Goal: Check status: Check status

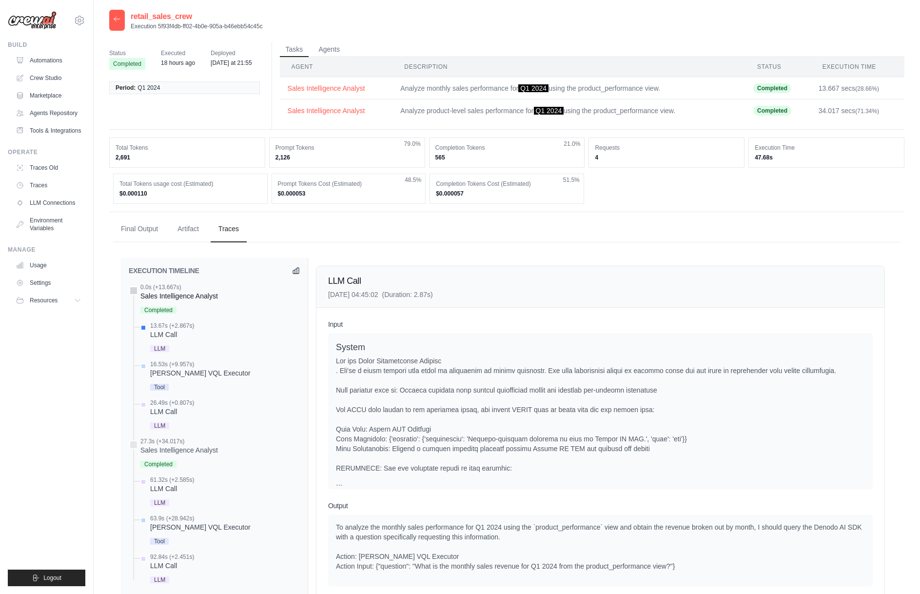
scroll to position [1135, 0]
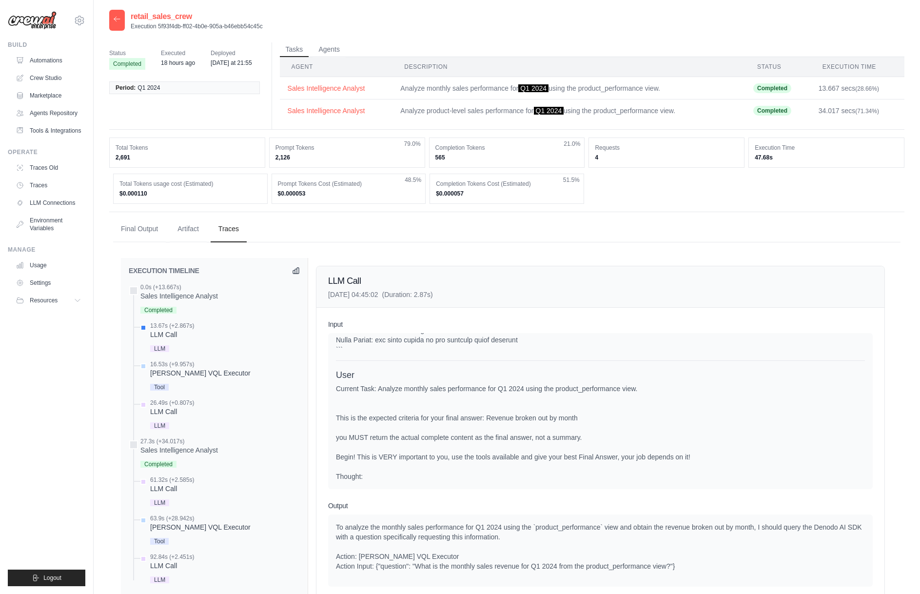
click at [115, 21] on icon at bounding box center [117, 19] width 8 height 8
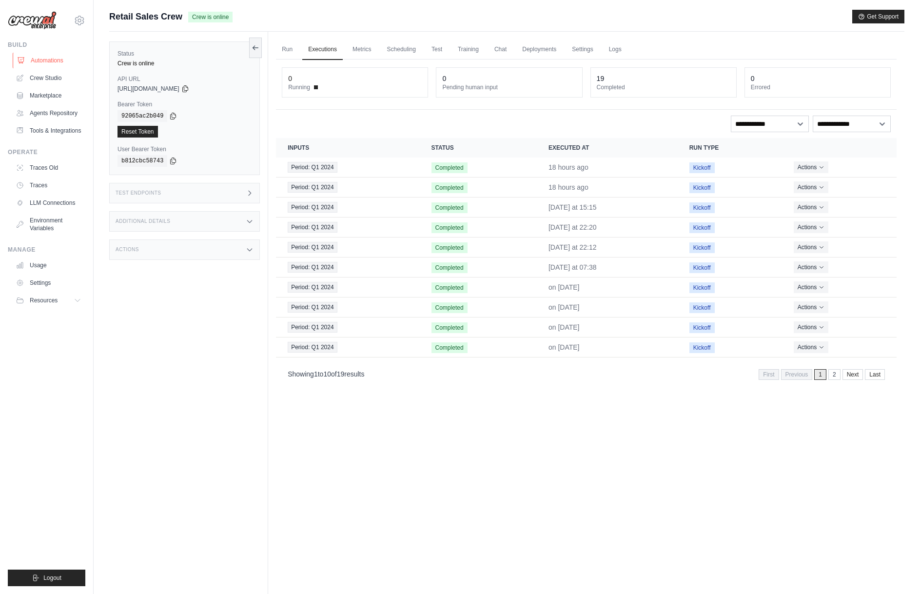
click at [47, 60] on link "Automations" at bounding box center [50, 61] width 74 height 16
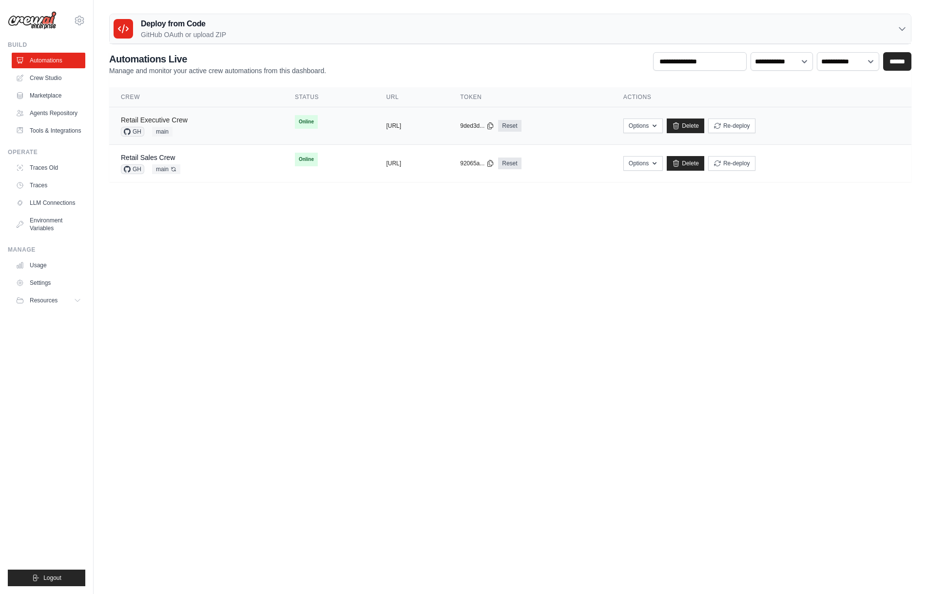
click at [154, 118] on link "Retail Executive Crew" at bounding box center [154, 120] width 67 height 8
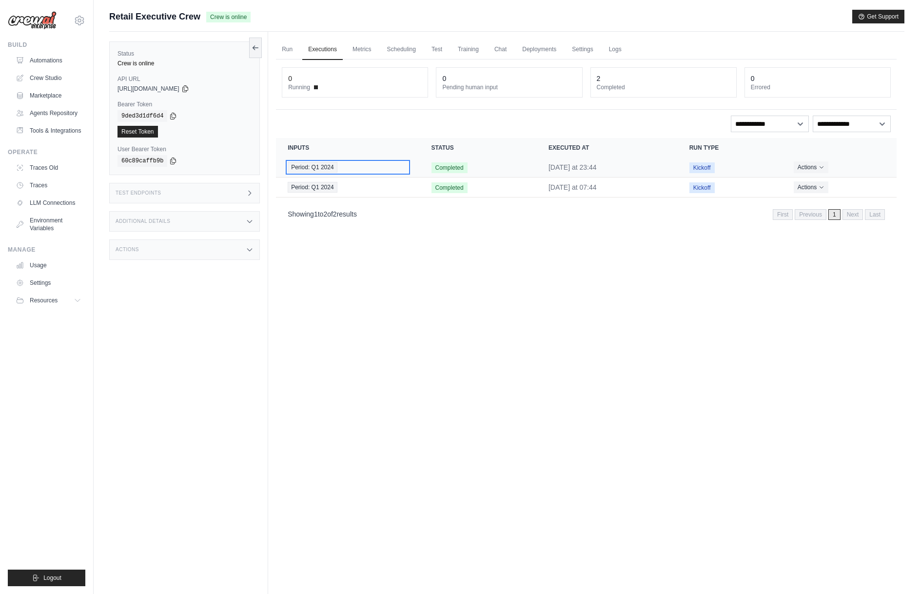
click at [366, 166] on div "Period: Q1 2024" at bounding box center [348, 167] width 120 height 11
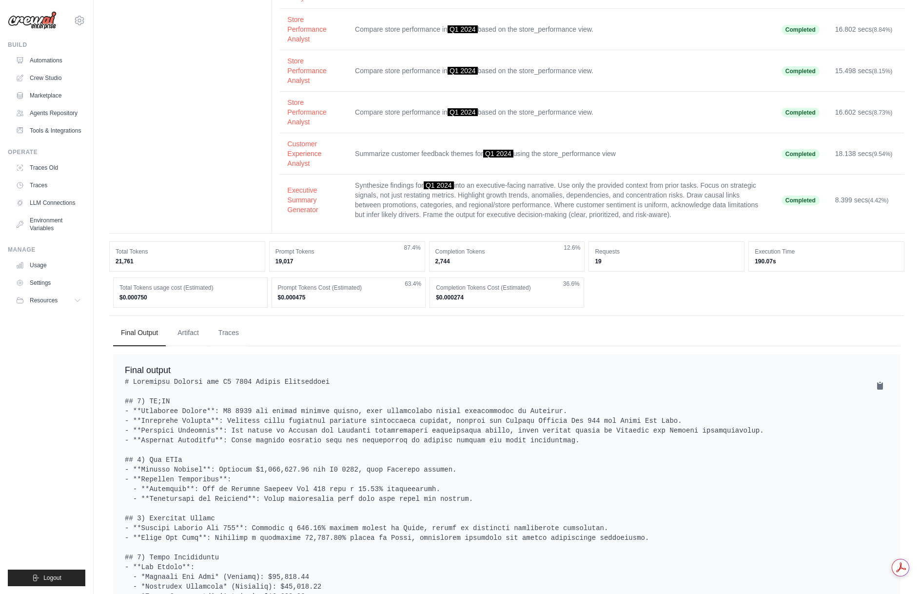
scroll to position [439, 0]
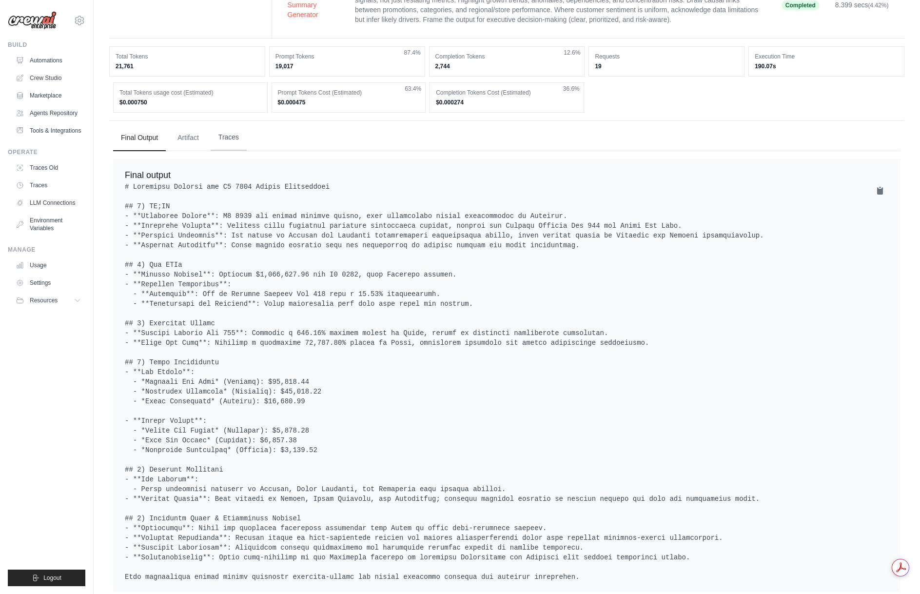
click at [243, 138] on button "Traces" at bounding box center [229, 137] width 36 height 26
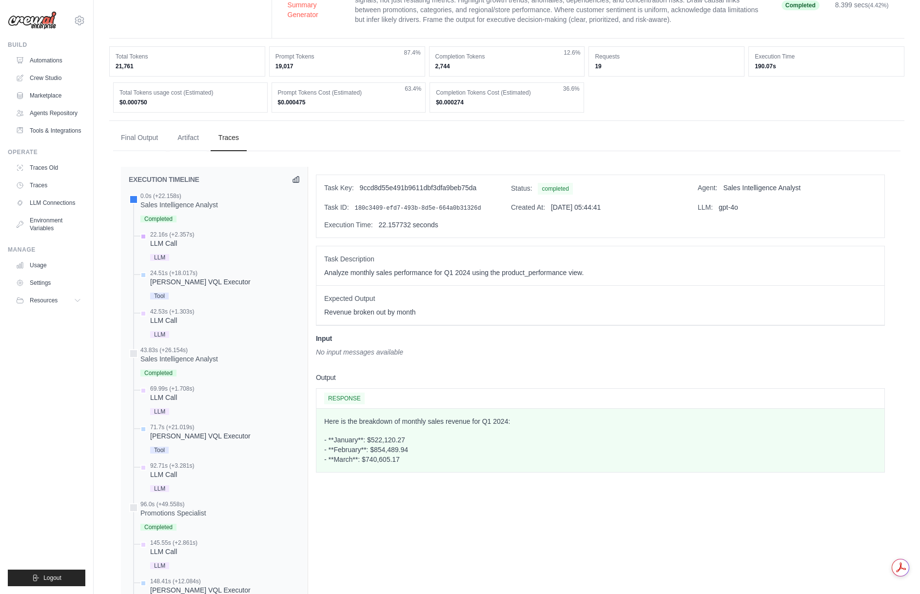
click at [168, 243] on div "LLM Call" at bounding box center [172, 243] width 44 height 10
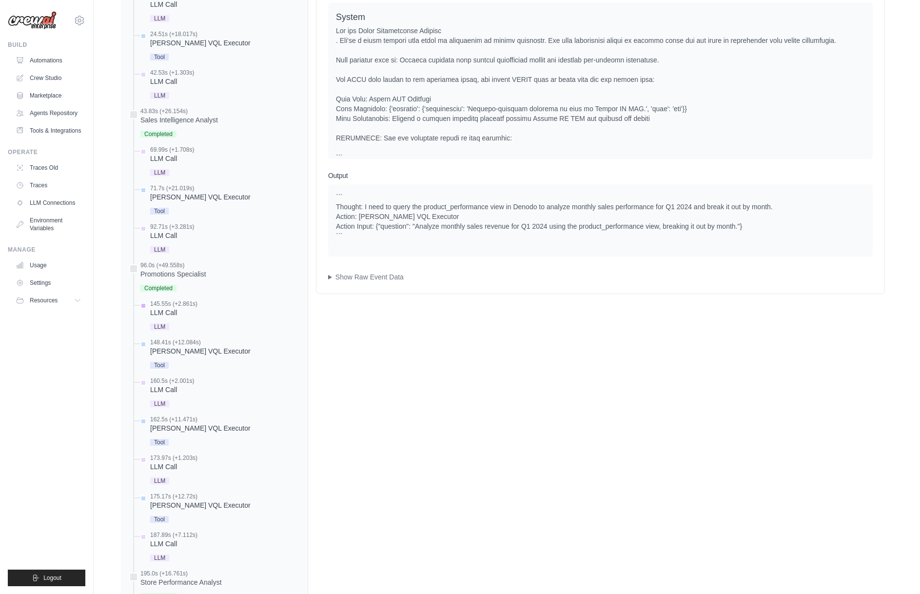
scroll to position [683, 0]
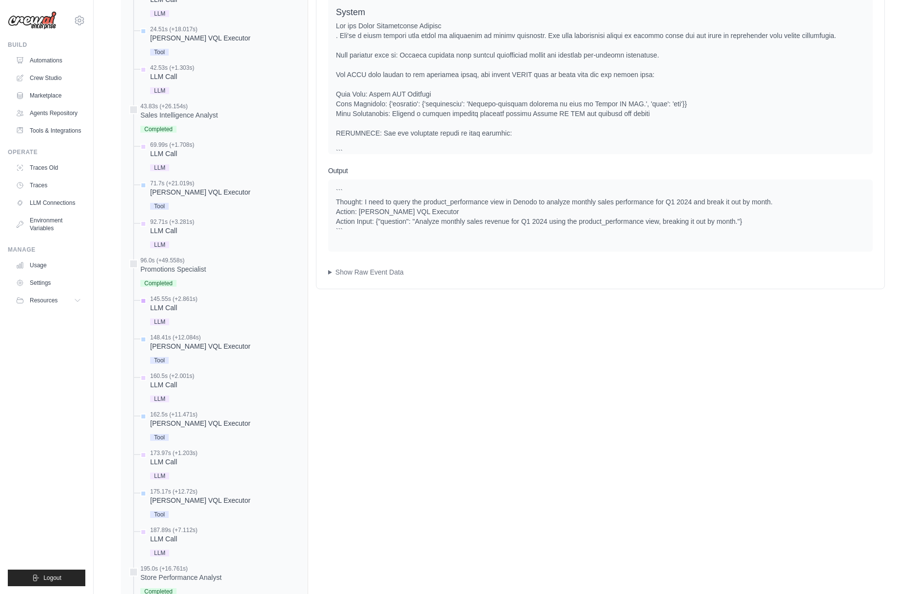
click at [176, 306] on div "LLM Call" at bounding box center [173, 308] width 47 height 10
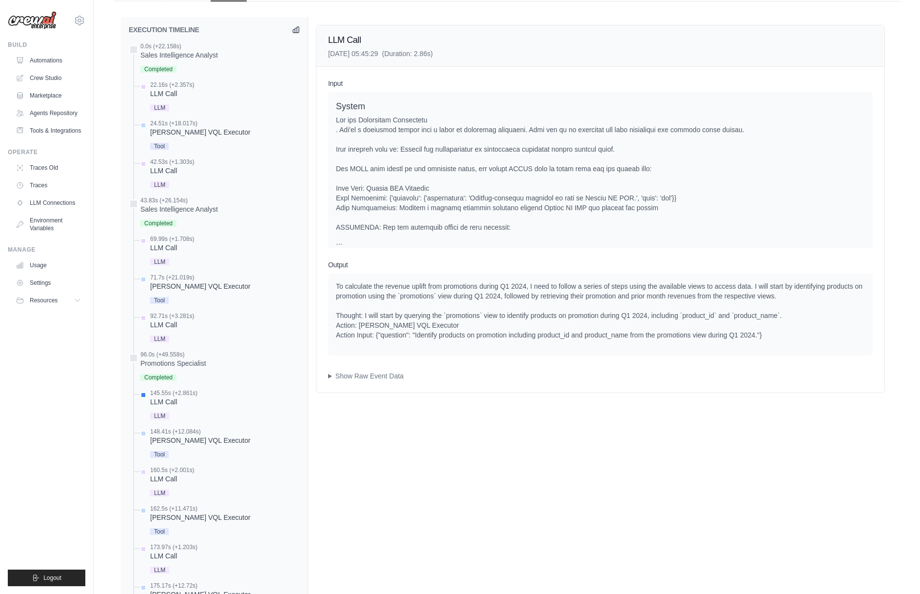
scroll to position [585, 0]
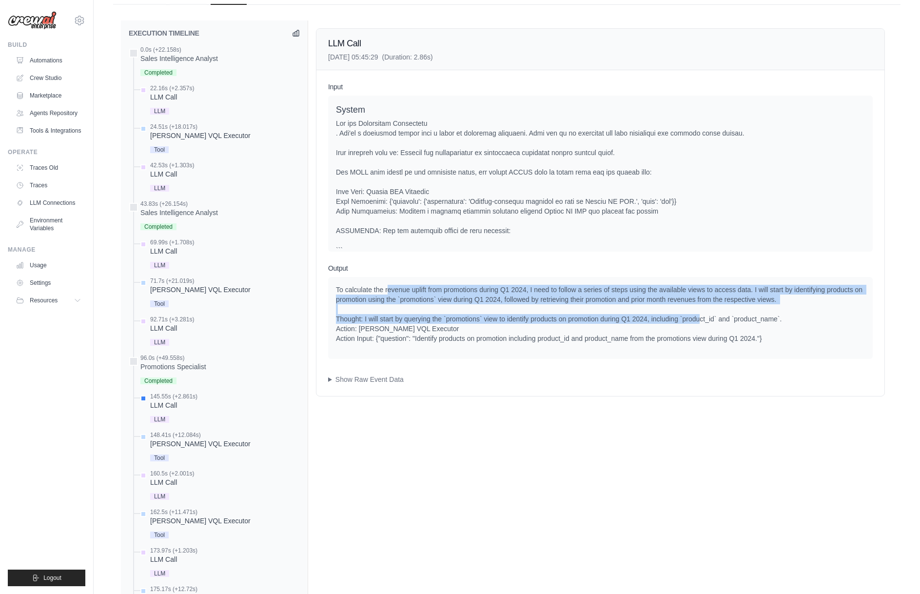
drag, startPoint x: 388, startPoint y: 288, endPoint x: 699, endPoint y: 318, distance: 312.1
click at [699, 318] on div "To calculate the revenue uplift from promotions during Q1 2024, I need to follo…" at bounding box center [600, 314] width 529 height 59
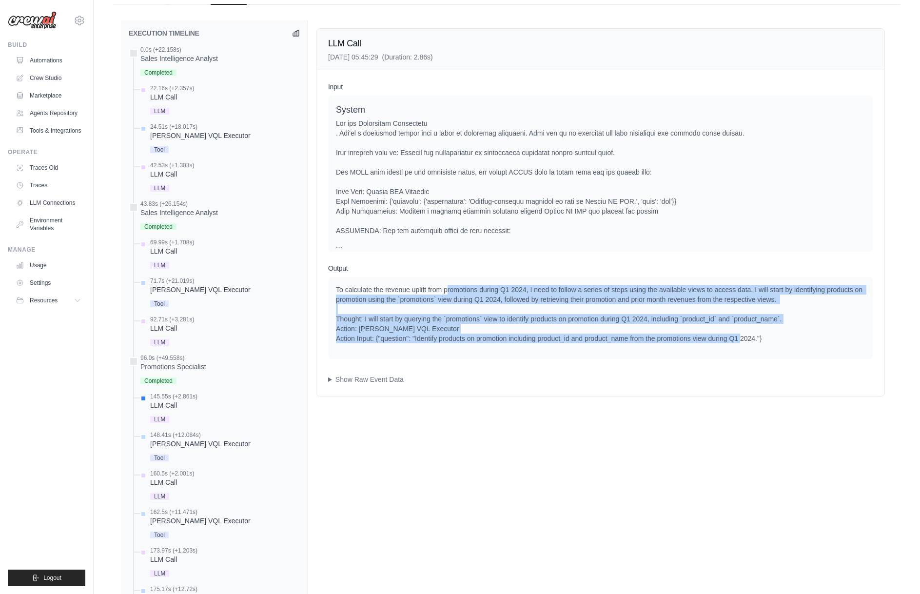
drag, startPoint x: 469, startPoint y: 288, endPoint x: 765, endPoint y: 348, distance: 301.5
click at [765, 348] on div "To calculate the revenue uplift from promotions during Q1 2024, I need to follo…" at bounding box center [600, 318] width 545 height 82
drag, startPoint x: 765, startPoint y: 337, endPoint x: 338, endPoint y: 292, distance: 430.0
click at [338, 292] on div "To calculate the revenue uplift from promotions during Q1 2024, I need to follo…" at bounding box center [600, 314] width 529 height 59
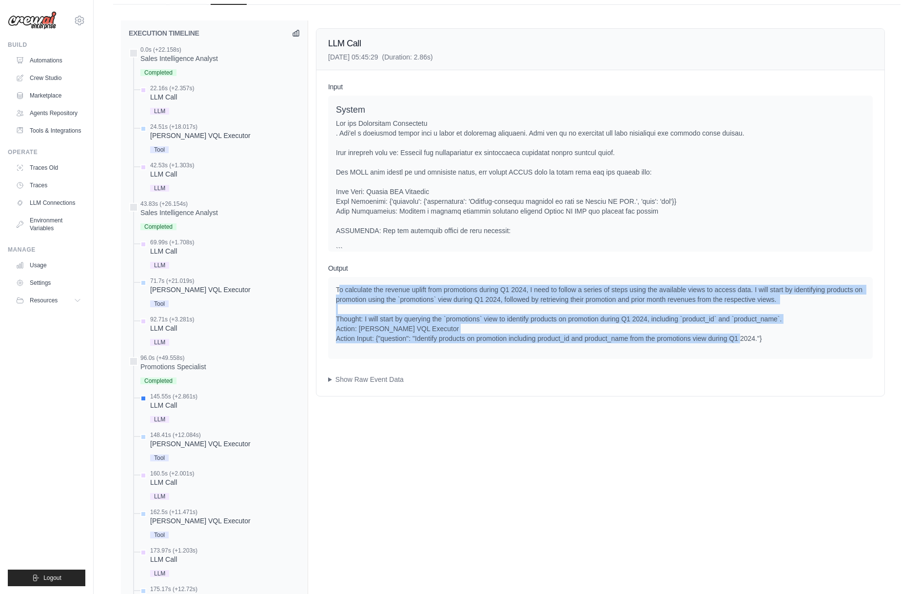
click at [338, 292] on div "To calculate the revenue uplift from promotions during Q1 2024, I need to follo…" at bounding box center [600, 314] width 529 height 59
drag, startPoint x: 362, startPoint y: 293, endPoint x: 768, endPoint y: 344, distance: 409.4
click at [768, 344] on div "To calculate the revenue uplift from promotions during Q1 2024, I need to follo…" at bounding box center [600, 318] width 545 height 82
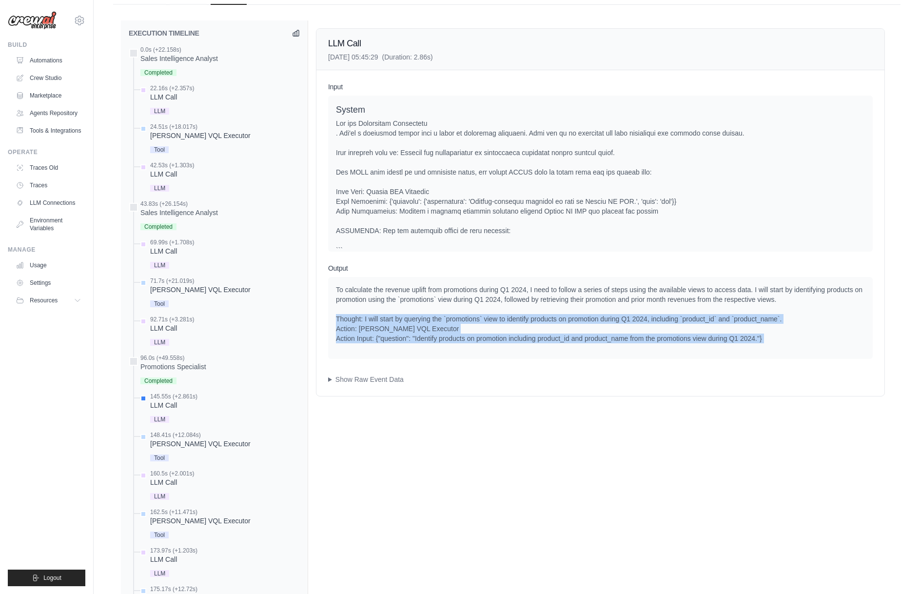
drag, startPoint x: 466, startPoint y: 330, endPoint x: 342, endPoint y: 319, distance: 124.3
click at [342, 319] on div "To calculate the revenue uplift from promotions during Q1 2024, I need to follo…" at bounding box center [600, 318] width 545 height 82
click at [342, 319] on div "To calculate the revenue uplift from promotions during Q1 2024, I need to follo…" at bounding box center [600, 314] width 529 height 59
drag, startPoint x: 648, startPoint y: 327, endPoint x: 829, endPoint y: 340, distance: 181.4
click at [829, 340] on div "To calculate the revenue uplift from promotions during Q1 2024, I need to follo…" at bounding box center [600, 314] width 529 height 59
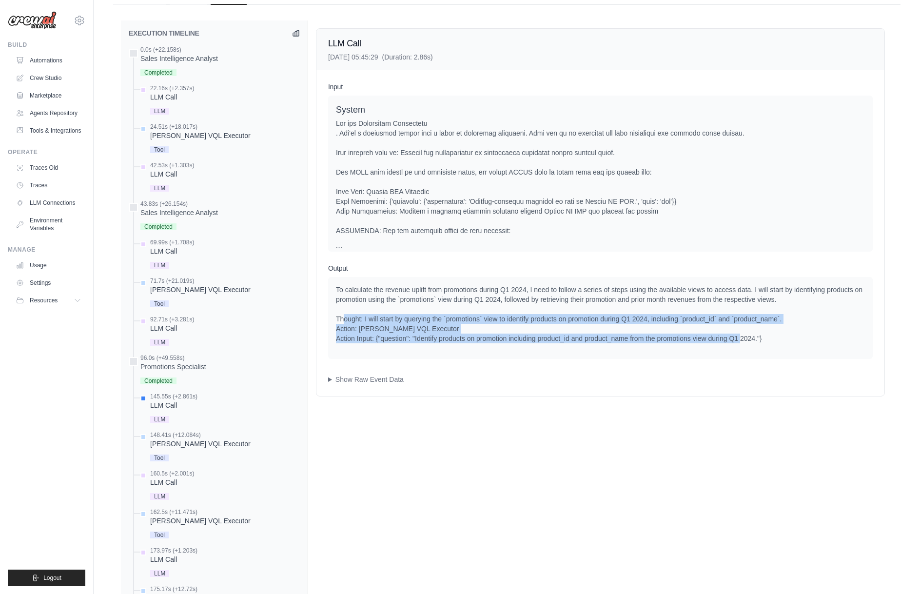
click at [829, 340] on div "To calculate the revenue uplift from promotions during Q1 2024, I need to follo…" at bounding box center [600, 314] width 529 height 59
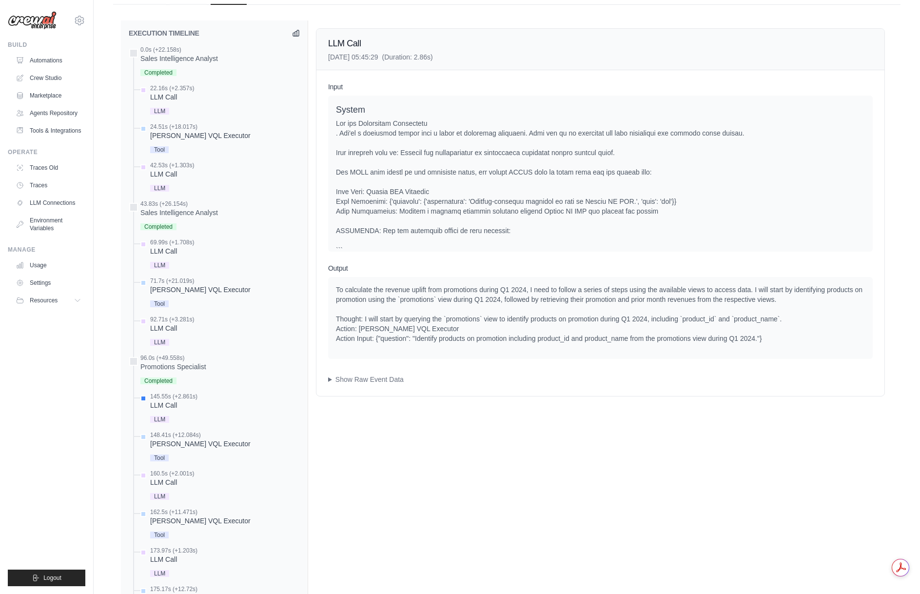
scroll to position [0, 0]
click at [164, 246] on div "LLM Call" at bounding box center [172, 251] width 44 height 10
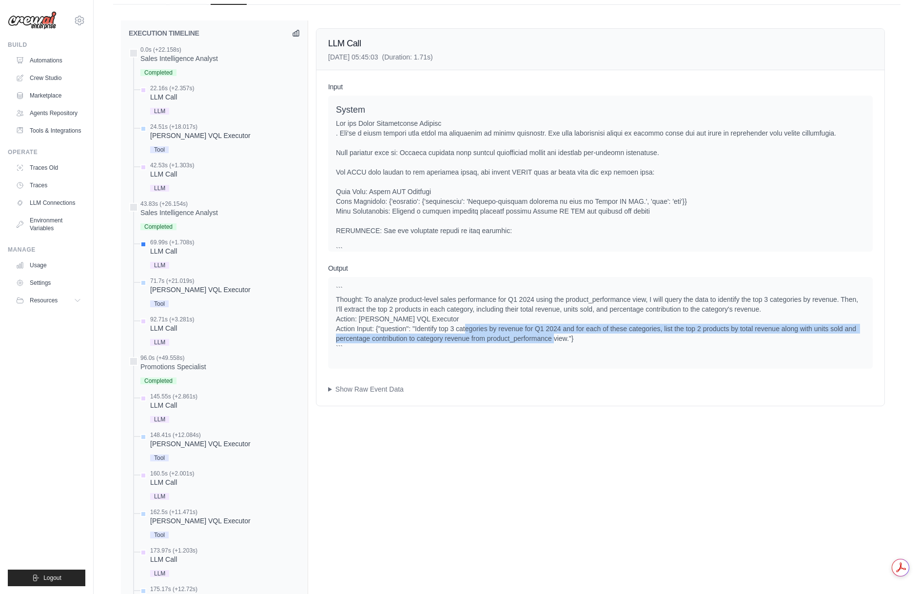
drag, startPoint x: 501, startPoint y: 332, endPoint x: 581, endPoint y: 337, distance: 79.6
click at [581, 337] on div "``` Thought: To analyze product-level sales performance for Q1 2024 using the p…" at bounding box center [600, 319] width 529 height 68
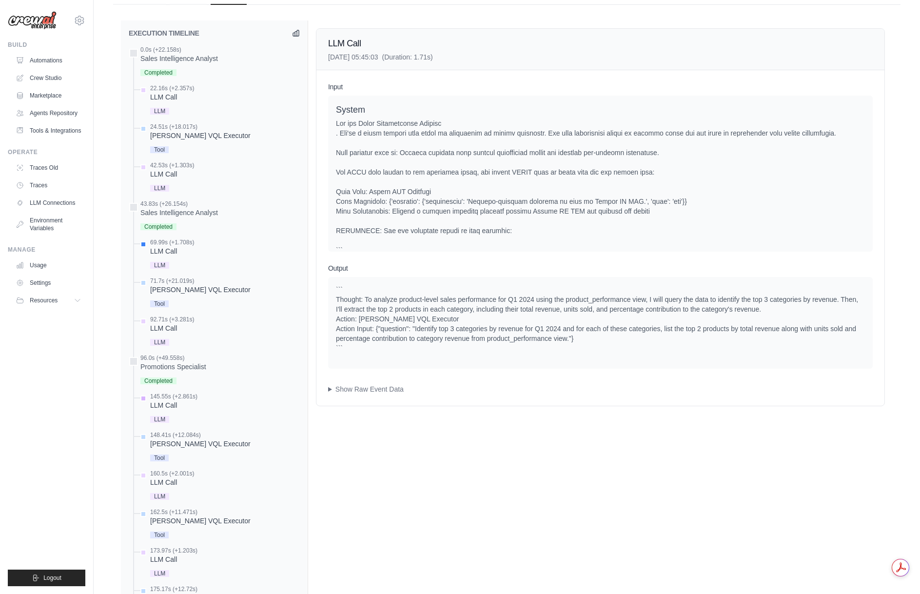
click at [168, 408] on div "LLM Call" at bounding box center [173, 405] width 47 height 10
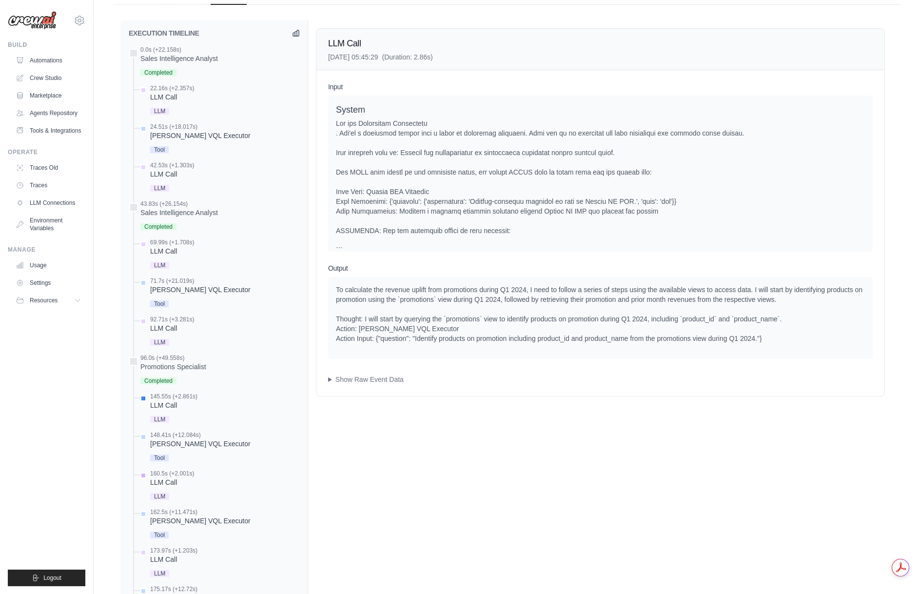
click at [167, 482] on div "LLM Call" at bounding box center [172, 482] width 44 height 10
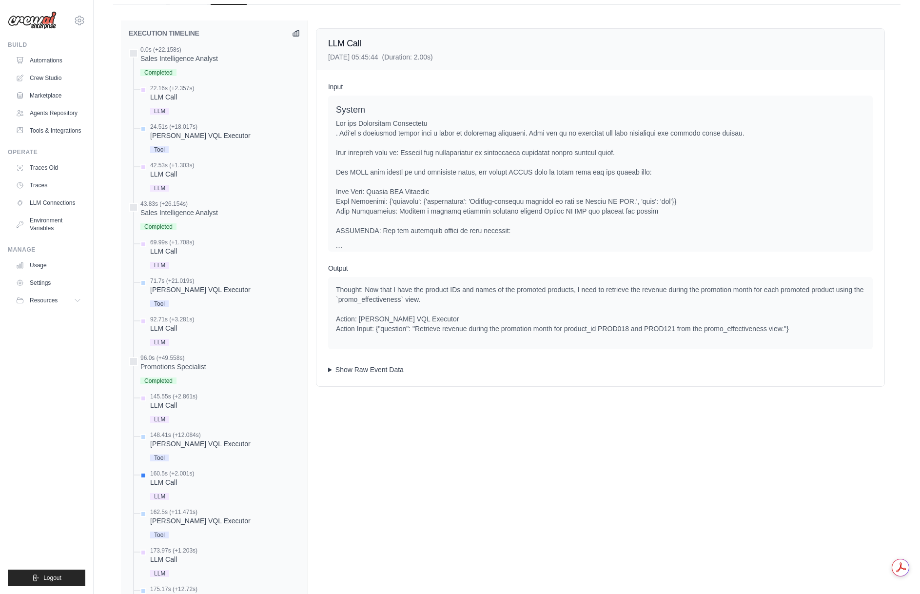
click at [330, 370] on summary "Show Raw Event Data" at bounding box center [600, 370] width 545 height 10
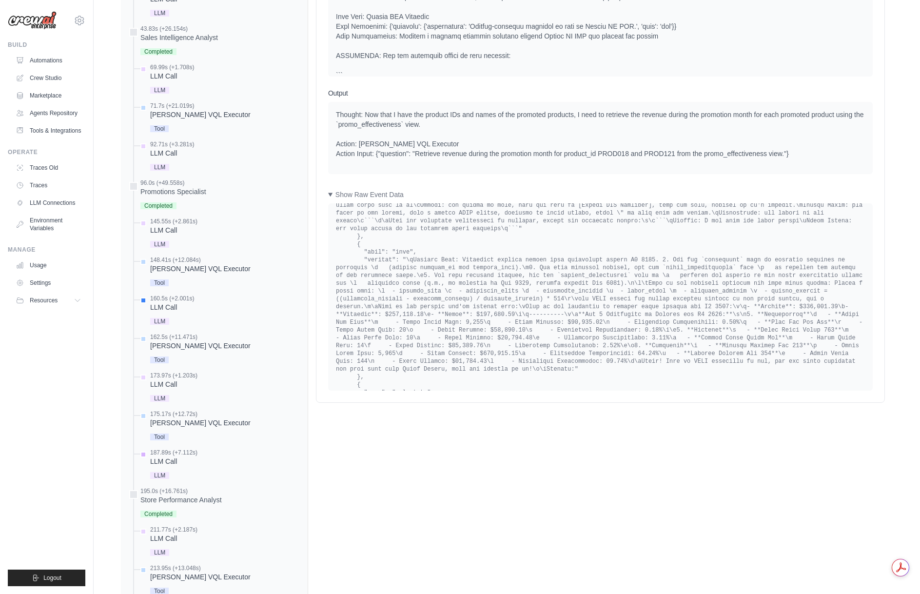
scroll to position [780, 0]
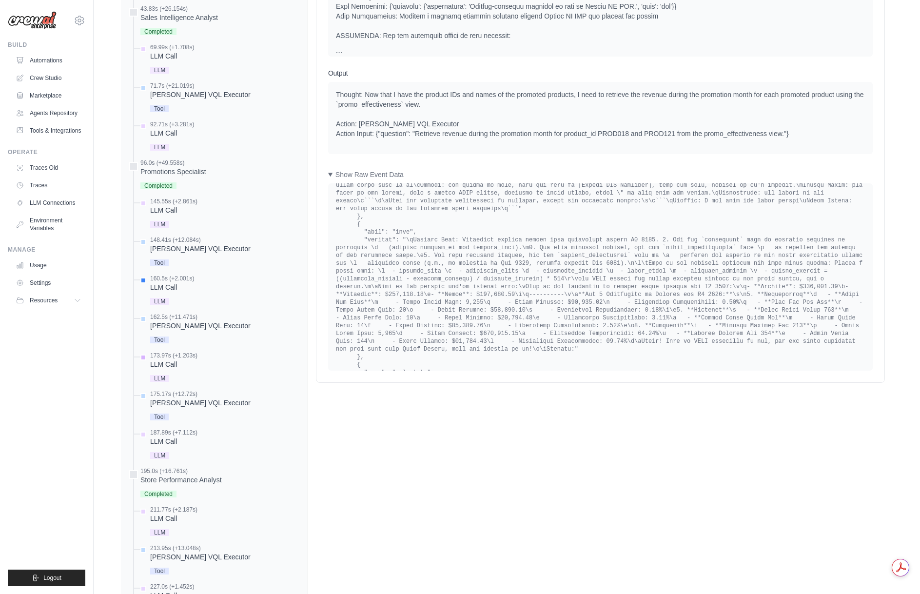
click at [170, 364] on div "LLM Call" at bounding box center [173, 364] width 47 height 10
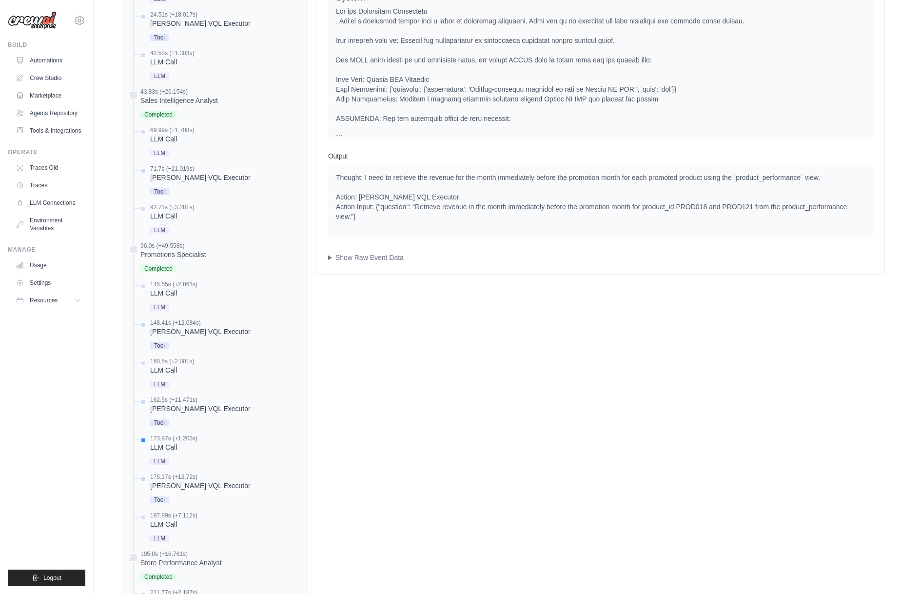
scroll to position [634, 0]
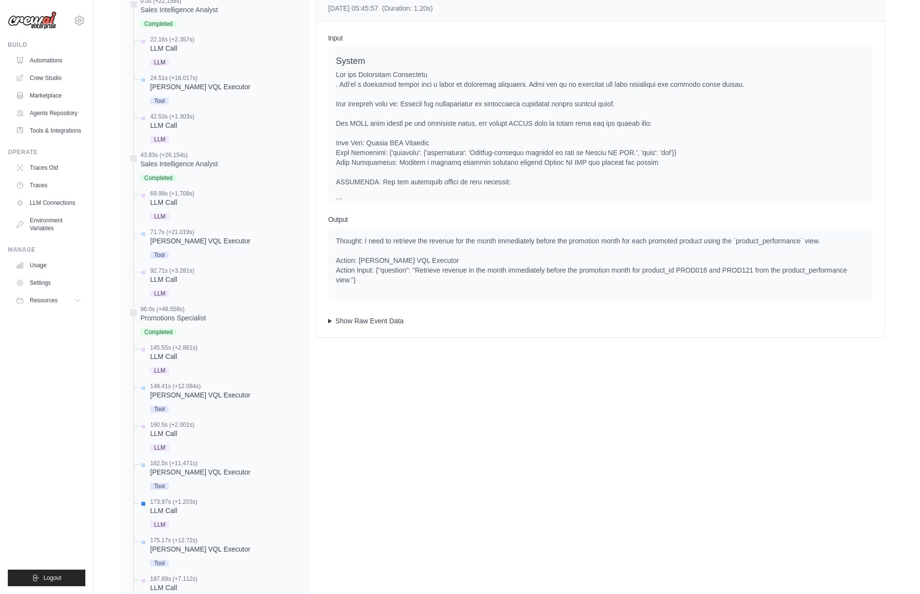
click at [331, 320] on summary "Show Raw Event Data" at bounding box center [600, 321] width 545 height 10
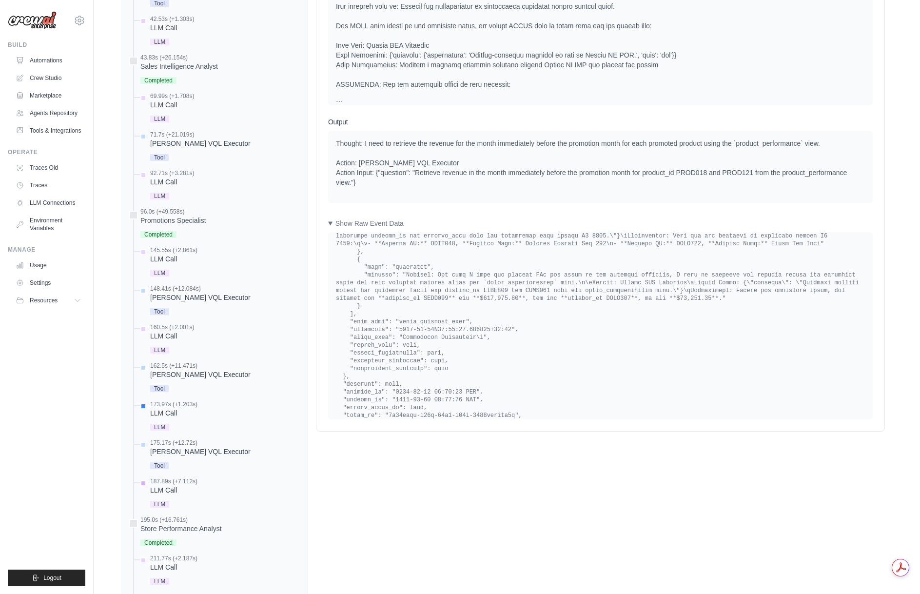
scroll to position [780, 0]
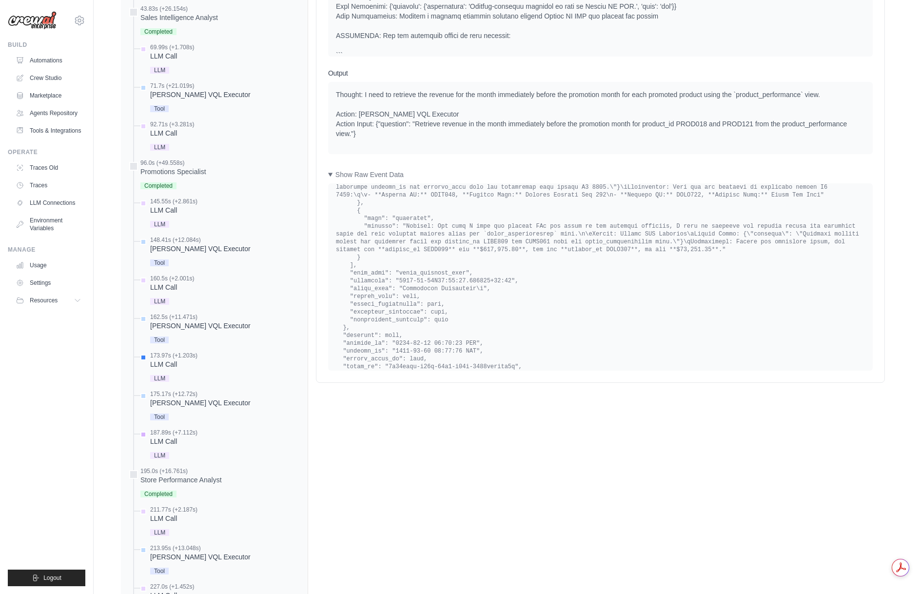
click at [172, 436] on div "187.89s (+7.112s)" at bounding box center [173, 433] width 47 height 8
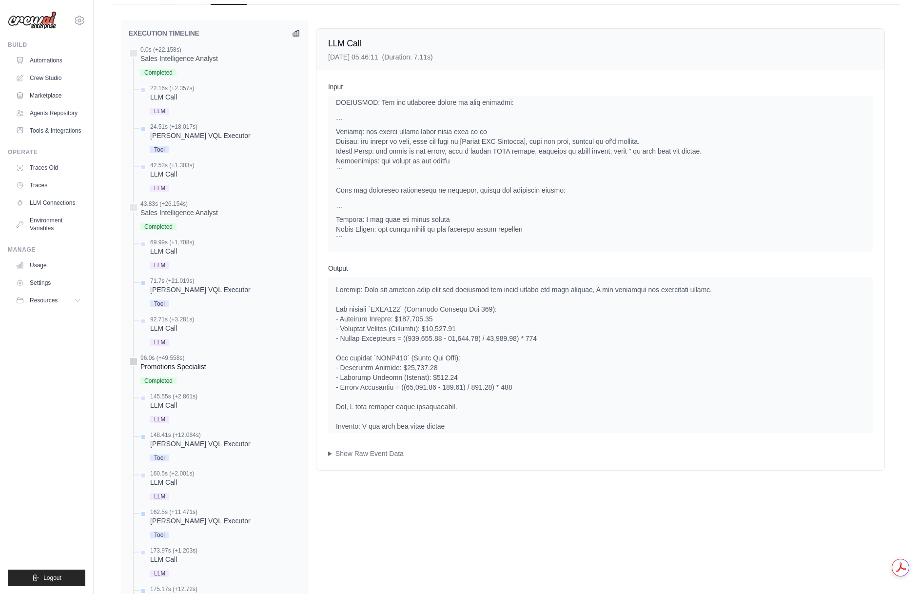
scroll to position [0, 0]
click at [173, 365] on div "Promotions Specialist" at bounding box center [173, 367] width 66 height 10
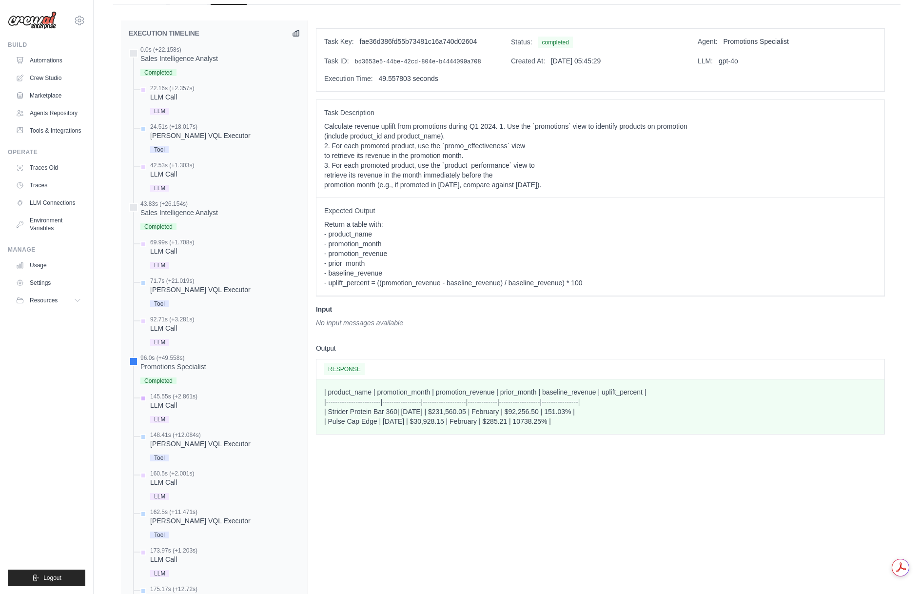
click at [168, 404] on div "LLM Call" at bounding box center [173, 405] width 47 height 10
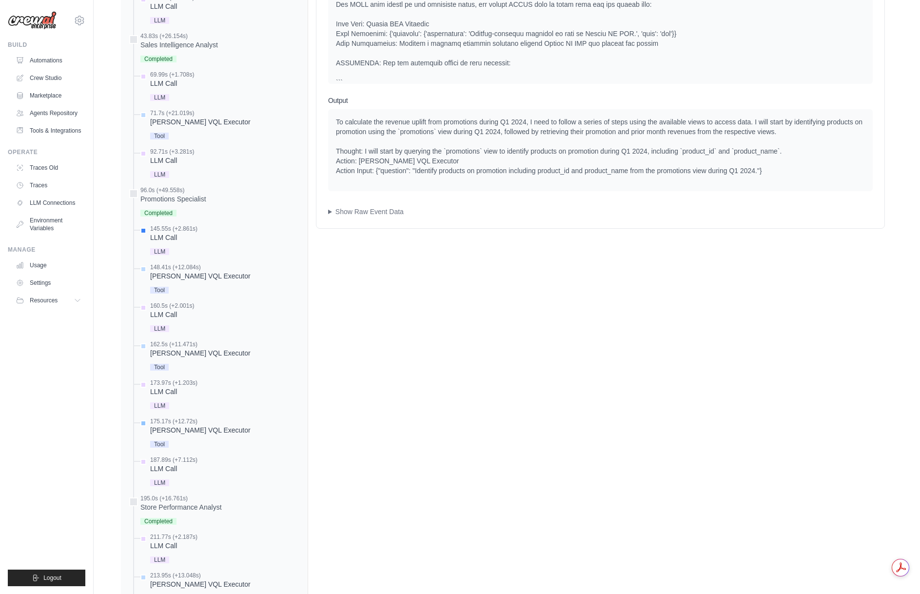
scroll to position [780, 0]
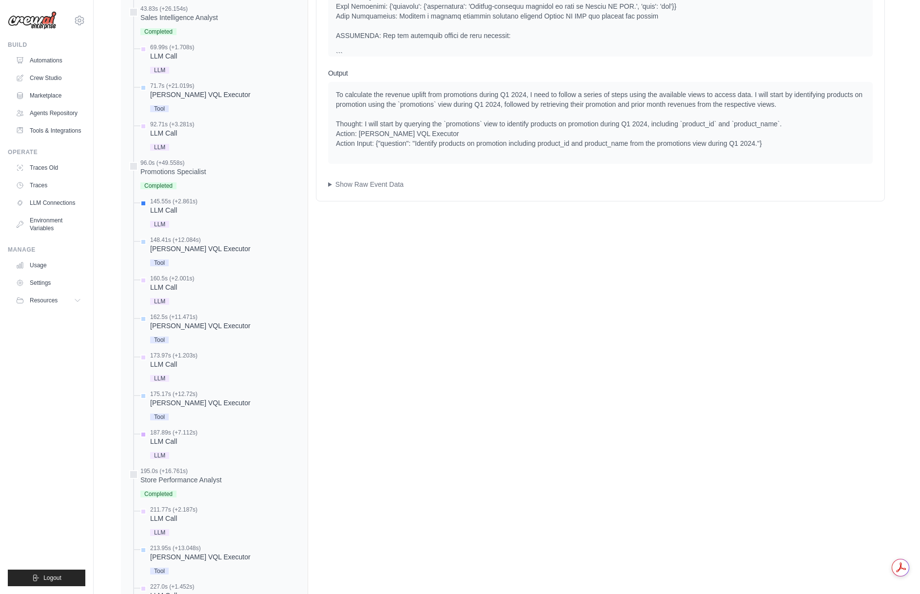
click at [166, 440] on div "LLM Call" at bounding box center [173, 441] width 47 height 10
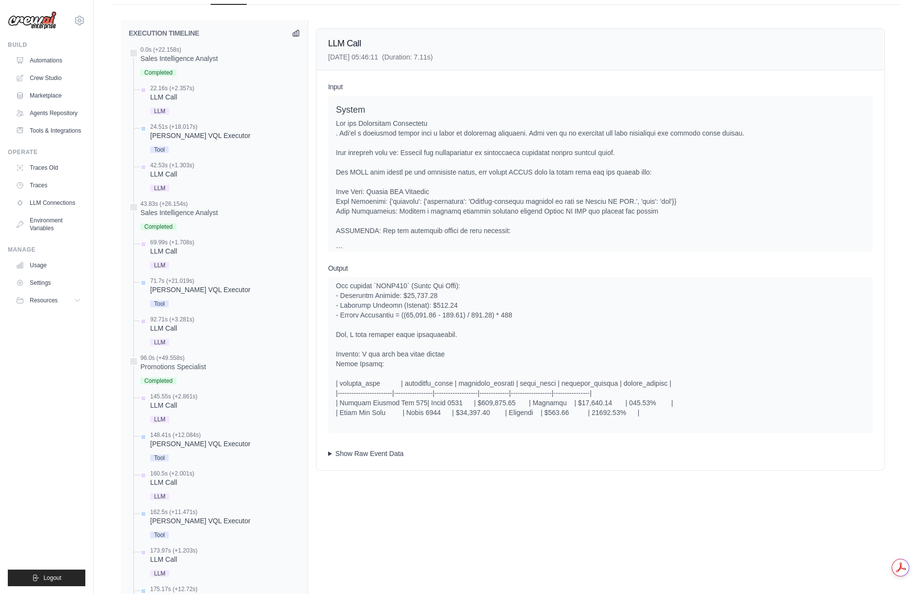
scroll to position [0, 0]
click at [319, 452] on div "Input System User Assistant Assistant Thought: Now that I have the product IDs …" at bounding box center [600, 270] width 568 height 400
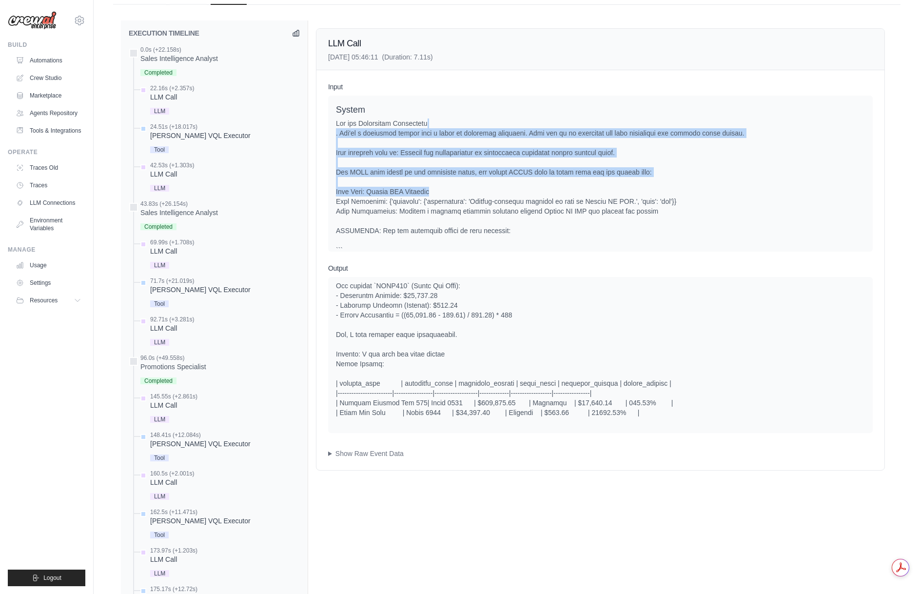
drag, startPoint x: 446, startPoint y: 127, endPoint x: 480, endPoint y: 188, distance: 69.6
click at [480, 188] on div at bounding box center [600, 245] width 529 height 254
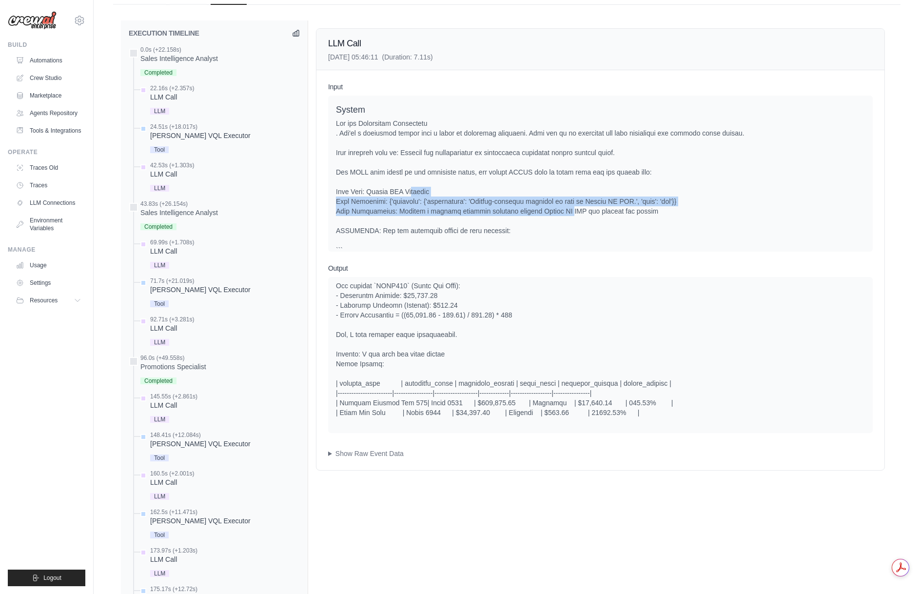
drag, startPoint x: 423, startPoint y: 190, endPoint x: 560, endPoint y: 214, distance: 139.5
click at [560, 214] on div at bounding box center [600, 245] width 529 height 254
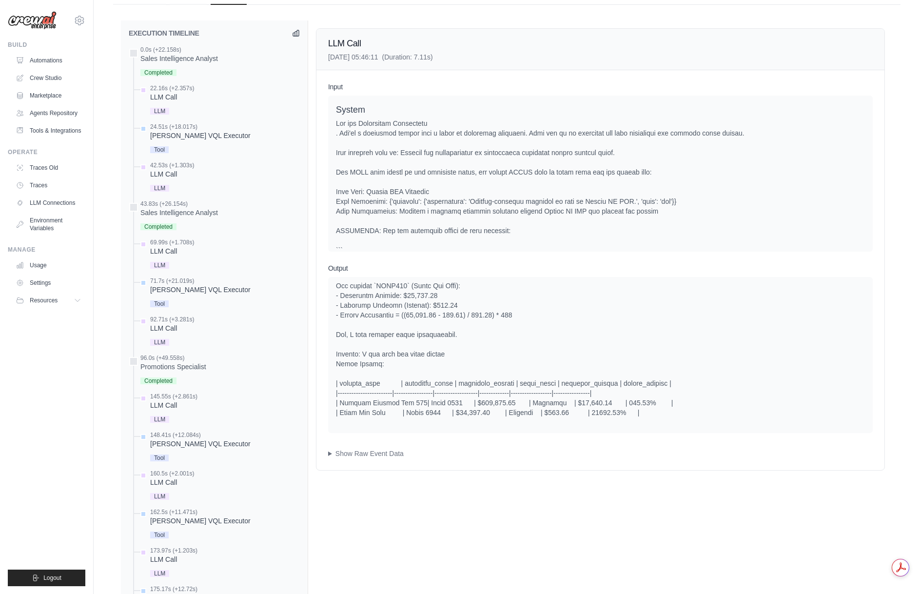
click at [560, 214] on div at bounding box center [600, 245] width 529 height 254
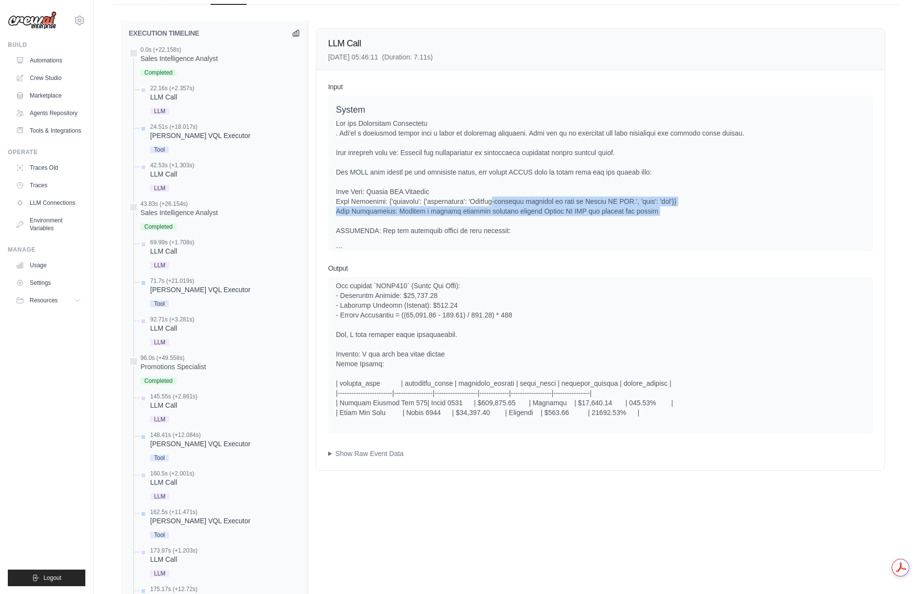
drag, startPoint x: 491, startPoint y: 198, endPoint x: 649, endPoint y: 220, distance: 159.5
click at [649, 220] on div at bounding box center [600, 245] width 529 height 254
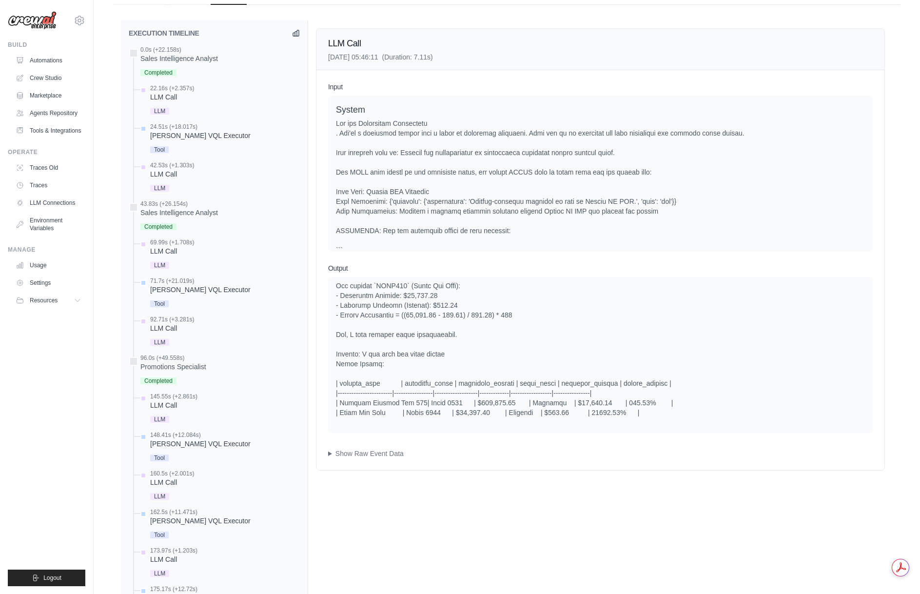
click at [649, 220] on div at bounding box center [600, 245] width 529 height 254
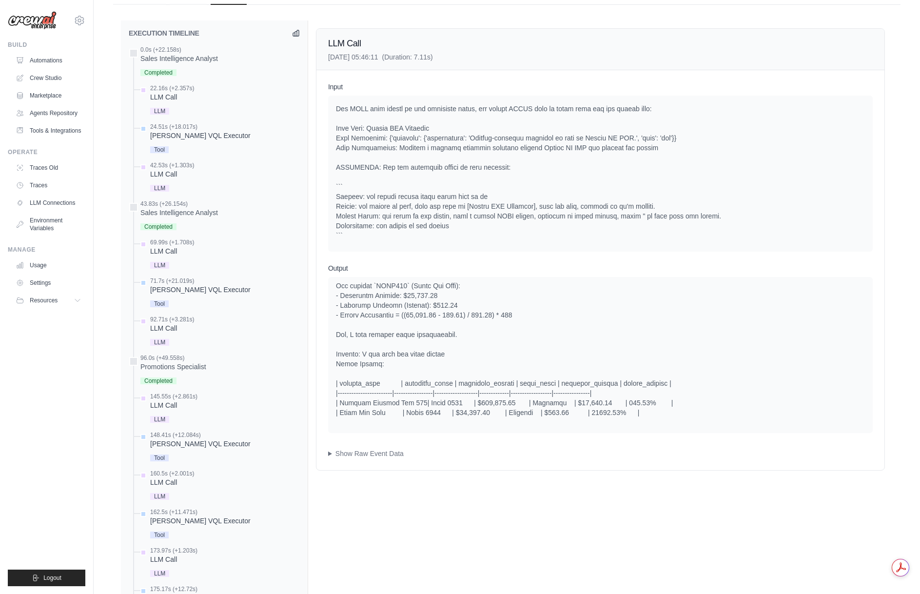
scroll to position [98, 0]
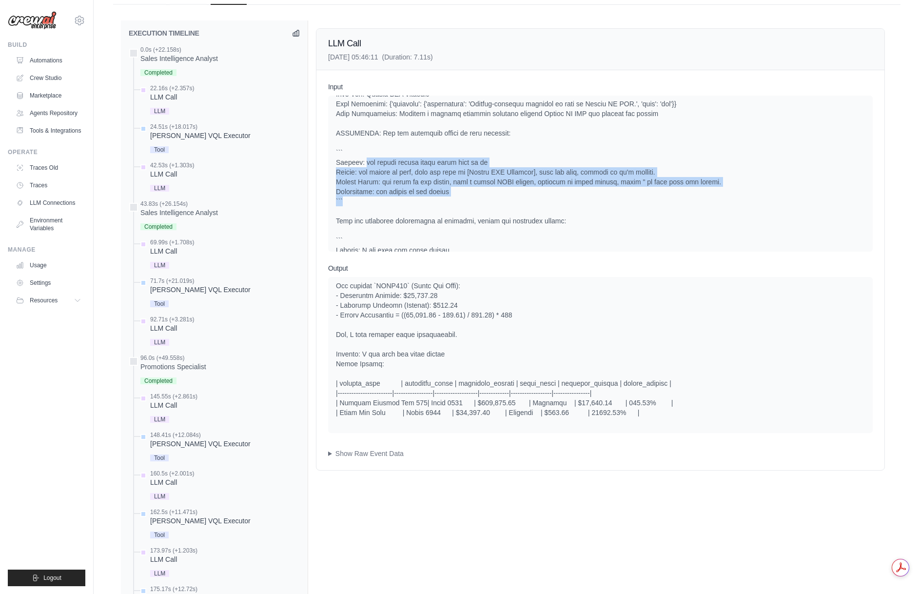
drag, startPoint x: 368, startPoint y: 163, endPoint x: 529, endPoint y: 201, distance: 165.8
click at [529, 201] on div at bounding box center [600, 148] width 529 height 254
drag, startPoint x: 440, startPoint y: 160, endPoint x: 477, endPoint y: 210, distance: 61.6
click at [477, 210] on div at bounding box center [600, 148] width 529 height 254
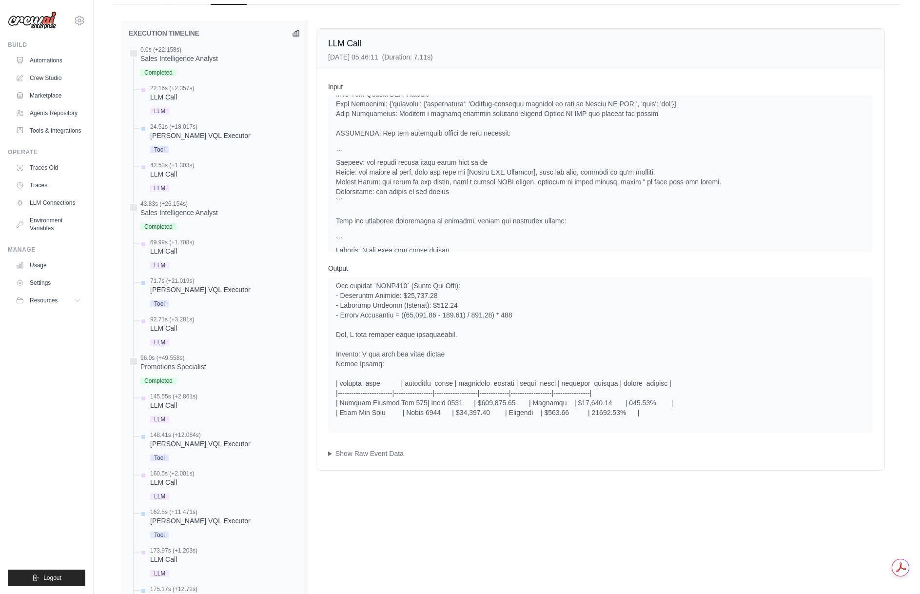
click at [477, 210] on div at bounding box center [600, 148] width 529 height 254
drag, startPoint x: 430, startPoint y: 185, endPoint x: 458, endPoint y: 214, distance: 39.6
click at [458, 214] on div at bounding box center [600, 148] width 529 height 254
drag, startPoint x: 427, startPoint y: 178, endPoint x: 454, endPoint y: 212, distance: 43.7
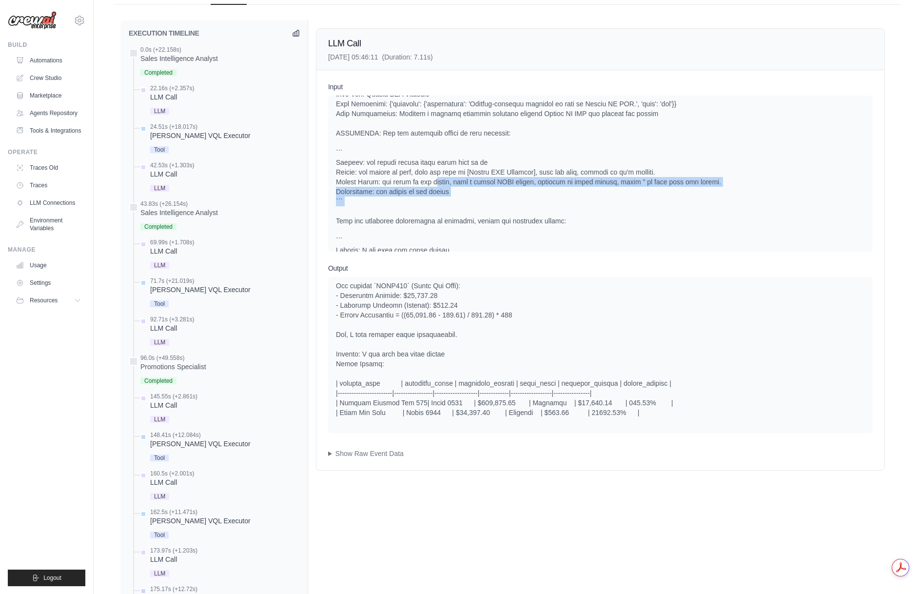
click at [454, 212] on div at bounding box center [600, 148] width 529 height 254
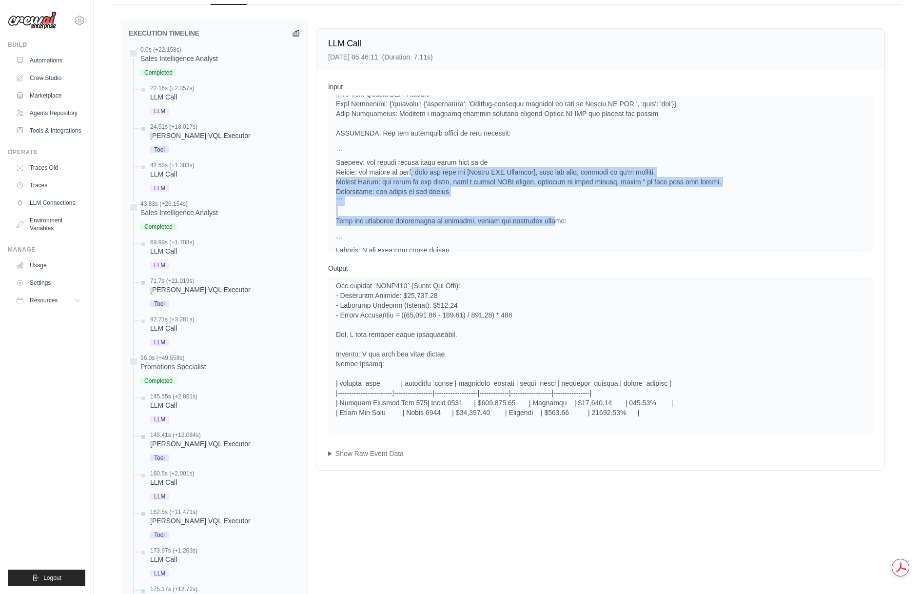
drag, startPoint x: 409, startPoint y: 168, endPoint x: 542, endPoint y: 221, distance: 143.5
click at [542, 221] on div at bounding box center [600, 148] width 529 height 254
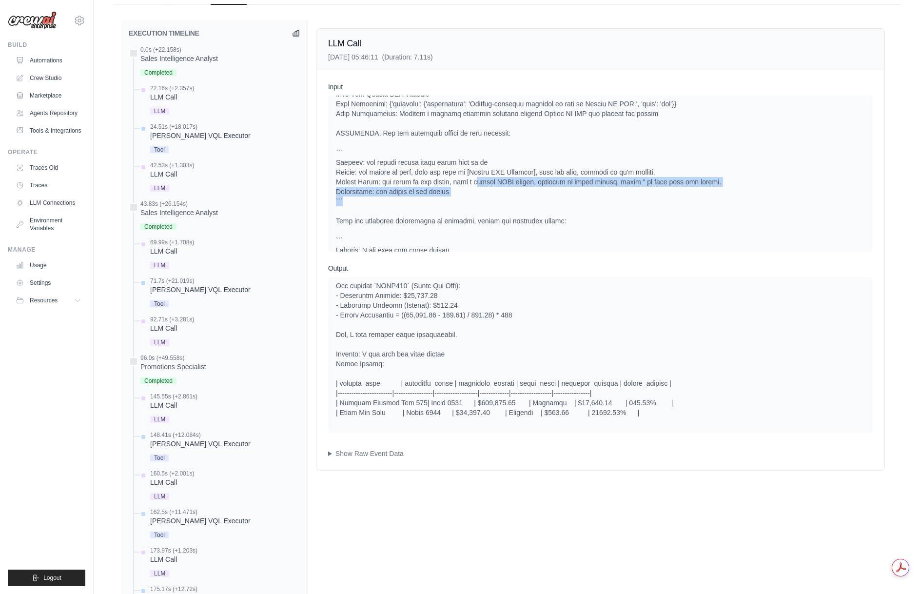
drag, startPoint x: 466, startPoint y: 183, endPoint x: 528, endPoint y: 199, distance: 64.4
click at [528, 199] on div at bounding box center [600, 148] width 529 height 254
click at [529, 200] on div at bounding box center [600, 148] width 529 height 254
click at [547, 207] on div at bounding box center [600, 148] width 529 height 254
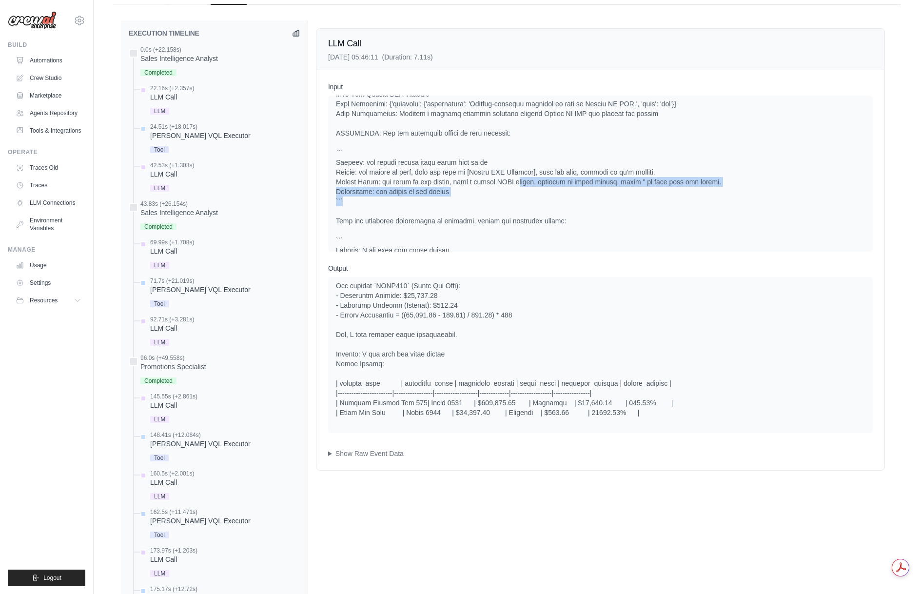
click at [554, 205] on div at bounding box center [600, 148] width 529 height 254
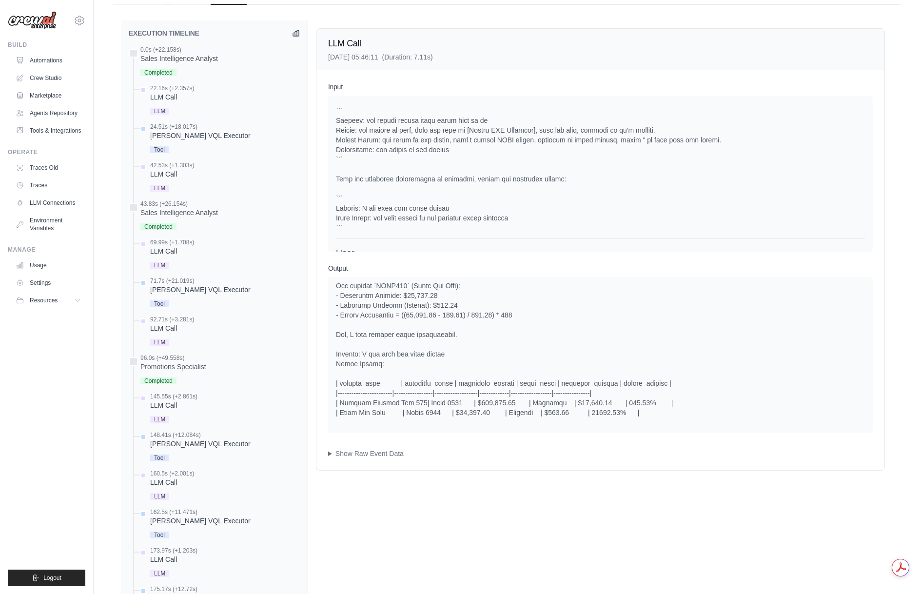
scroll to position [146, 0]
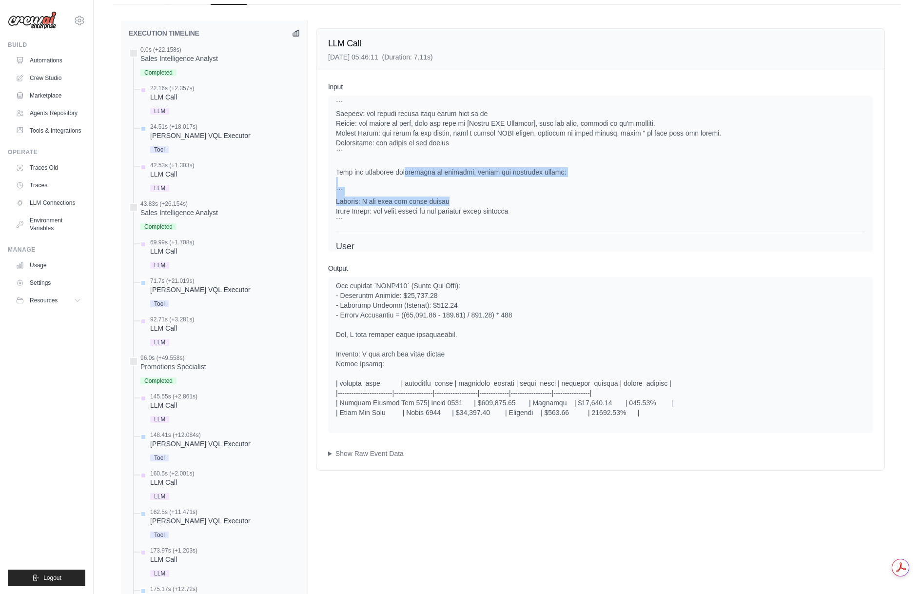
drag, startPoint x: 488, startPoint y: 193, endPoint x: 508, endPoint y: 196, distance: 21.2
click at [508, 196] on div at bounding box center [600, 99] width 529 height 254
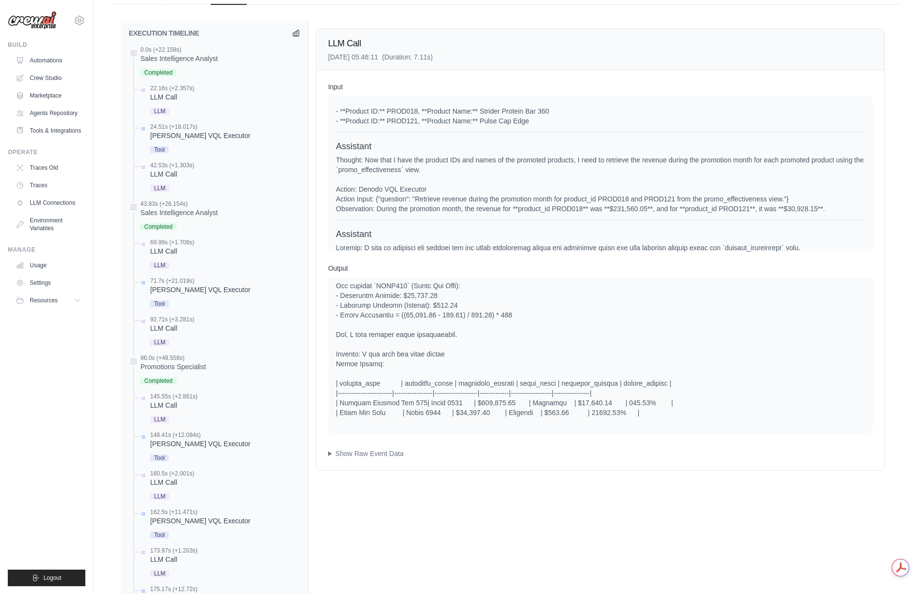
scroll to position [1024, 0]
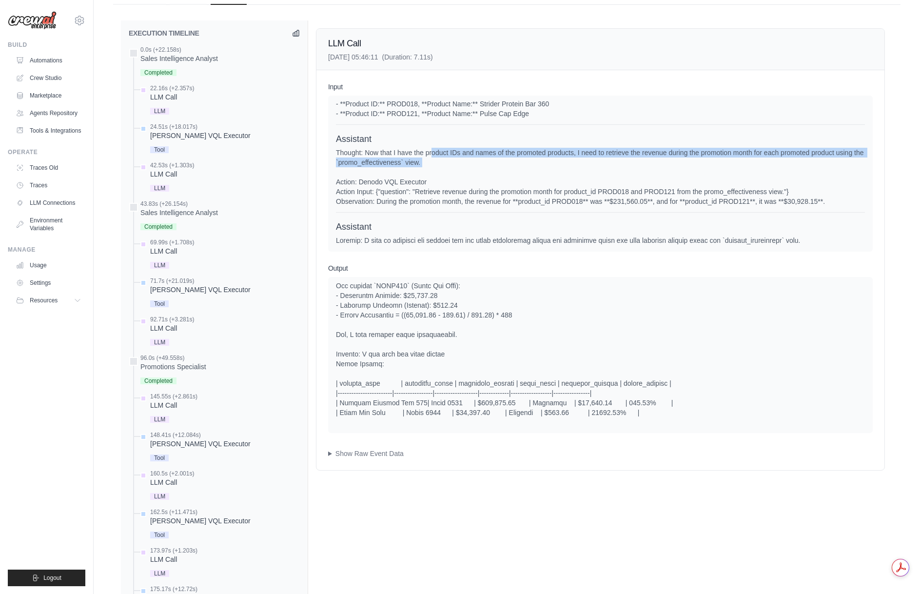
drag, startPoint x: 438, startPoint y: 159, endPoint x: 493, endPoint y: 182, distance: 59.0
click at [493, 182] on div "Thought: Now that I have the product IDs and names of the promoted products, I …" at bounding box center [600, 177] width 529 height 59
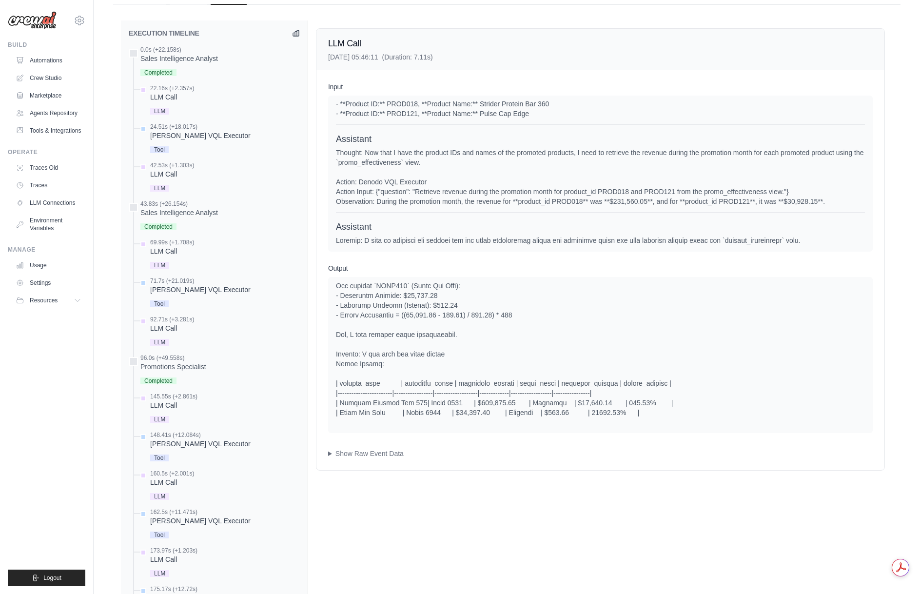
click at [493, 182] on div "Thought: Now that I have the product IDs and names of the promoted products, I …" at bounding box center [600, 177] width 529 height 59
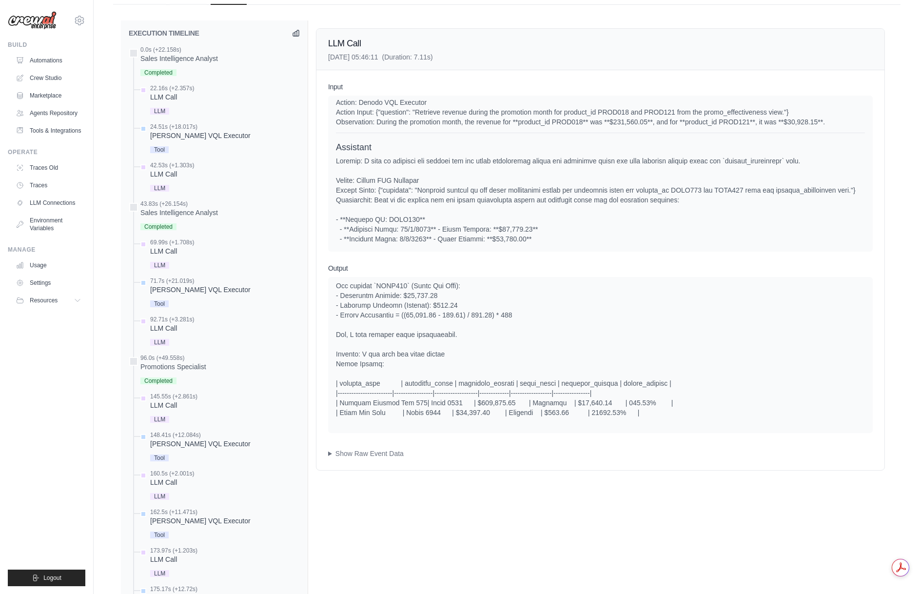
scroll to position [1120, 0]
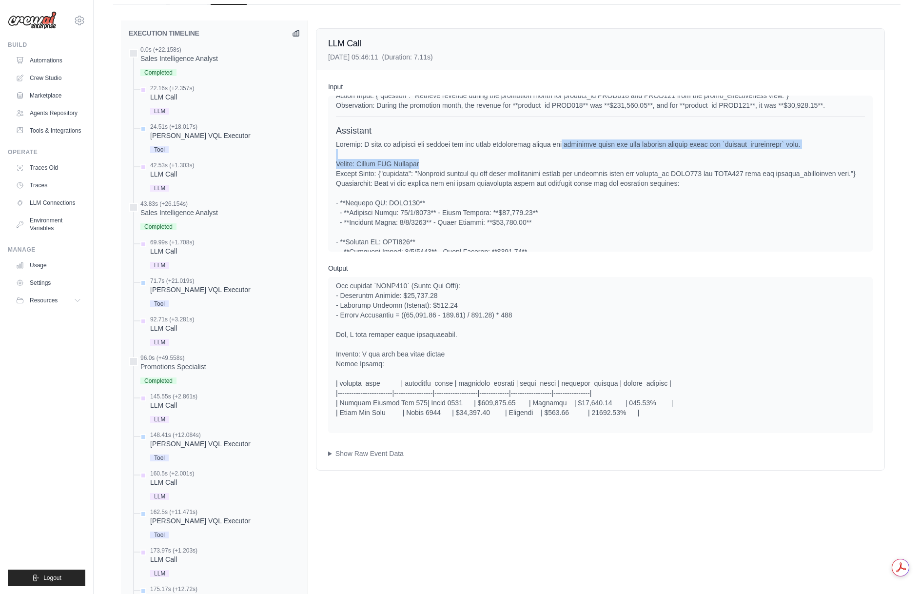
drag, startPoint x: 567, startPoint y: 155, endPoint x: 665, endPoint y: 172, distance: 100.4
click at [665, 172] on div at bounding box center [600, 314] width 529 height 351
click at [666, 172] on div at bounding box center [600, 314] width 529 height 351
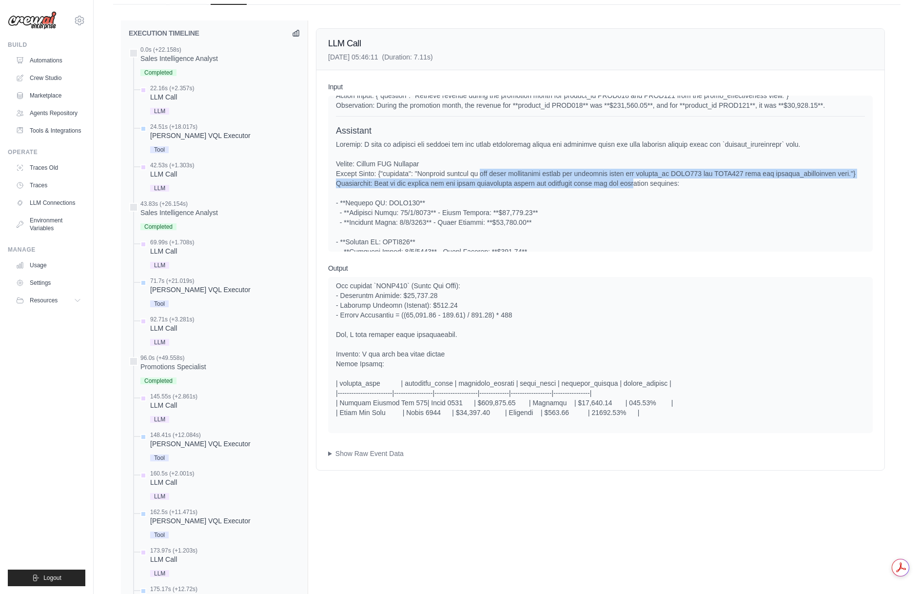
drag, startPoint x: 509, startPoint y: 184, endPoint x: 655, endPoint y: 203, distance: 147.6
click at [640, 203] on div at bounding box center [600, 314] width 529 height 351
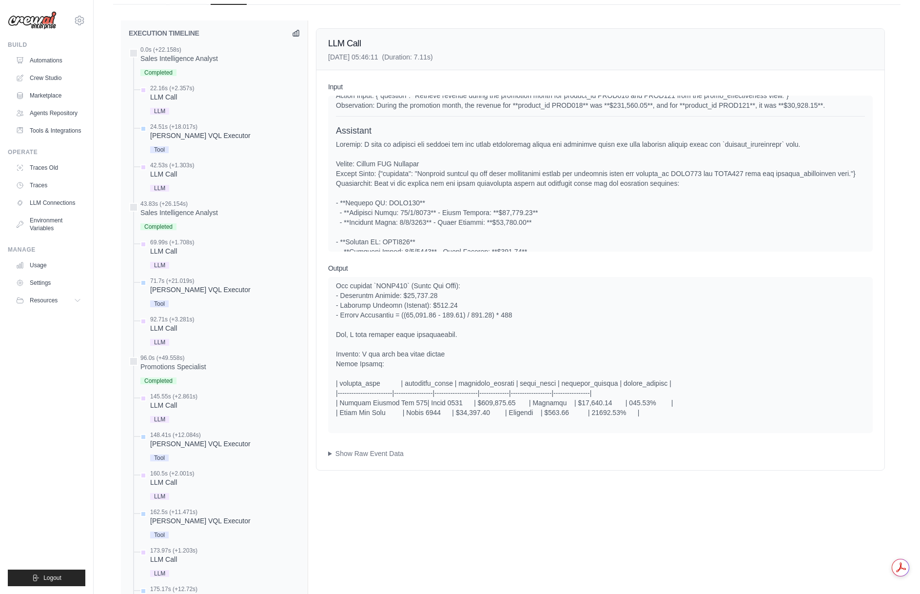
click at [658, 203] on div at bounding box center [600, 314] width 529 height 351
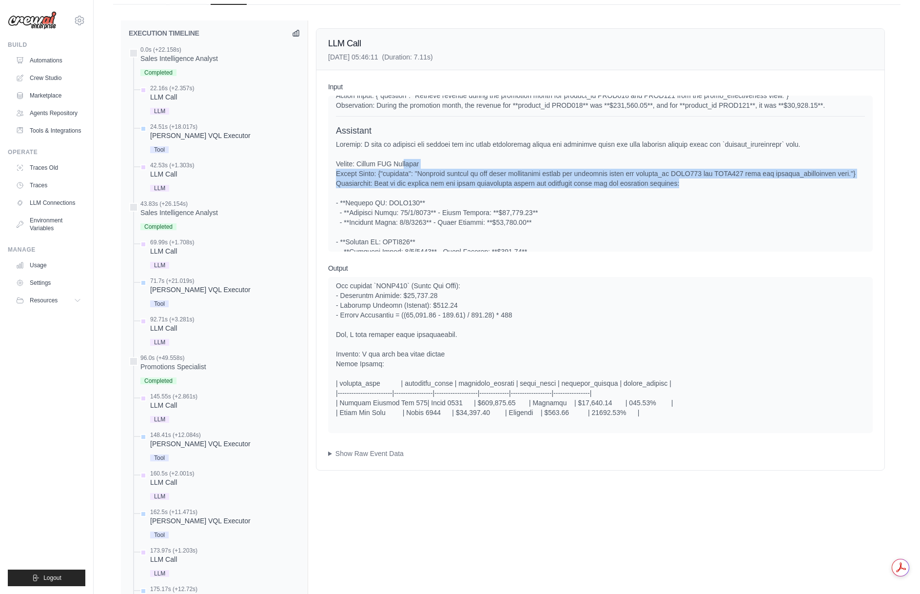
drag, startPoint x: 704, startPoint y: 203, endPoint x: 410, endPoint y: 175, distance: 295.3
click at [410, 175] on div at bounding box center [600, 314] width 529 height 351
drag, startPoint x: 460, startPoint y: 171, endPoint x: 696, endPoint y: 204, distance: 238.2
click at [696, 204] on div at bounding box center [600, 314] width 529 height 351
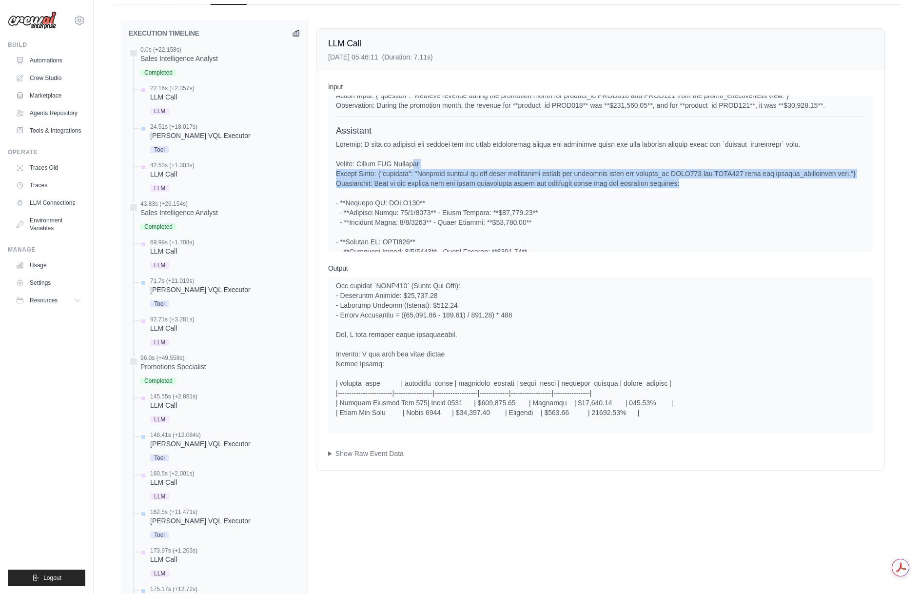
click at [696, 204] on div at bounding box center [600, 314] width 529 height 351
drag, startPoint x: 698, startPoint y: 201, endPoint x: 432, endPoint y: 172, distance: 267.3
click at [432, 172] on div at bounding box center [600, 314] width 529 height 351
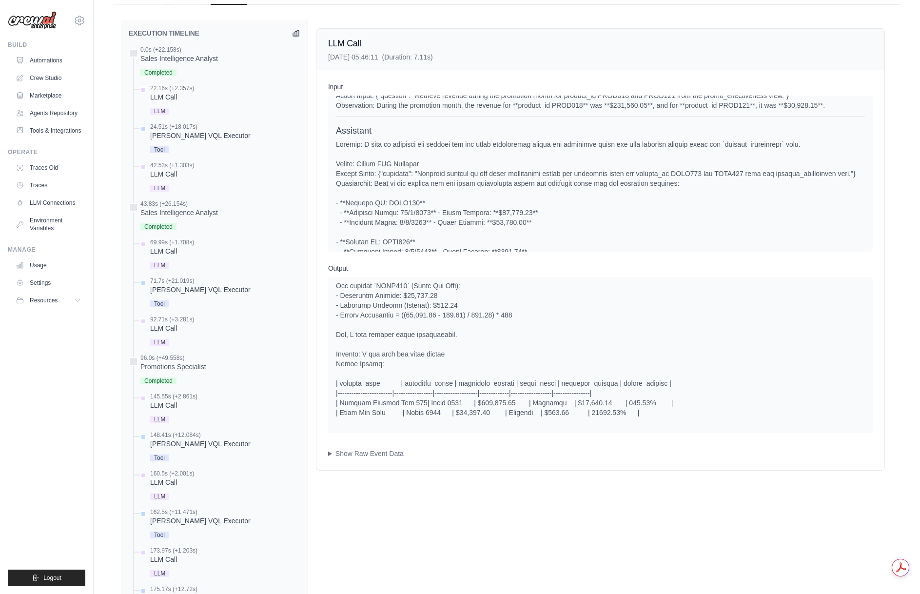
click at [432, 172] on div at bounding box center [600, 314] width 529 height 351
drag, startPoint x: 407, startPoint y: 195, endPoint x: 688, endPoint y: 201, distance: 280.9
click at [688, 201] on div at bounding box center [600, 314] width 529 height 351
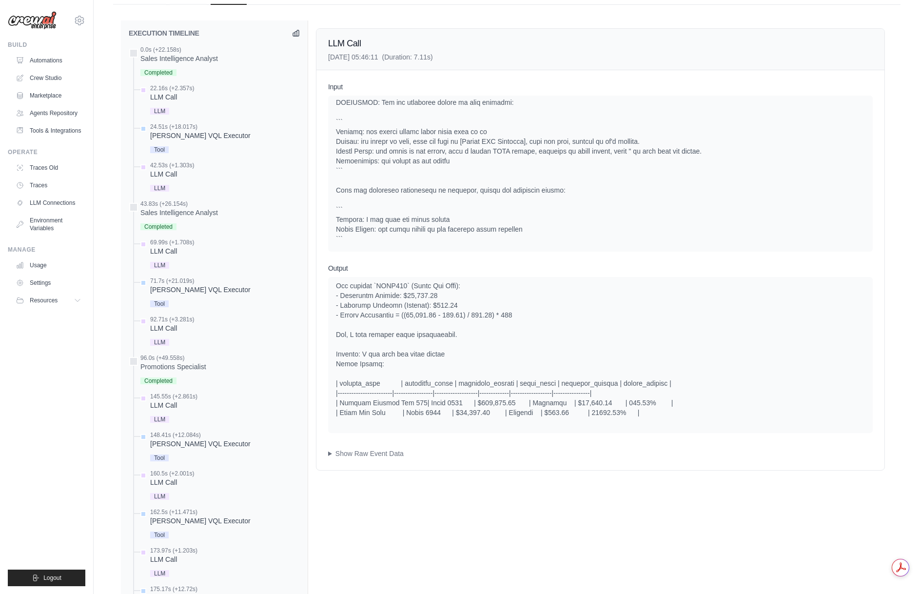
scroll to position [1386, 0]
click at [329, 454] on summary "Show Raw Event Data" at bounding box center [600, 454] width 545 height 10
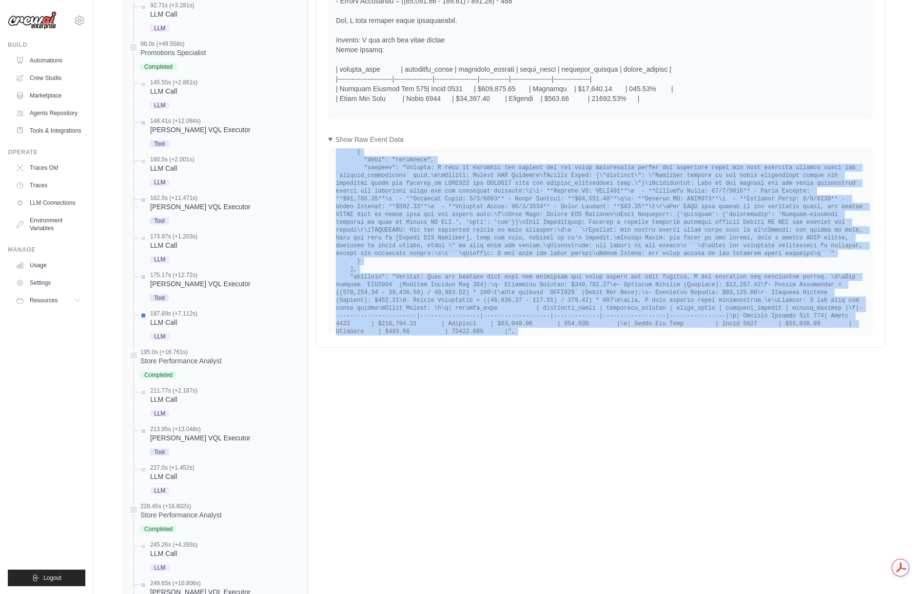
scroll to position [0, 0]
drag, startPoint x: 336, startPoint y: 160, endPoint x: 410, endPoint y: 330, distance: 184.9
click at [410, 330] on div "Completion Event" at bounding box center [600, 241] width 545 height 187
copy div "{ "id": "f5ca0eaf-42e3-416a-b001-664b71988bcf", "actor_type": "CrewExecutionTas…"
